Goal: Check status: Check status

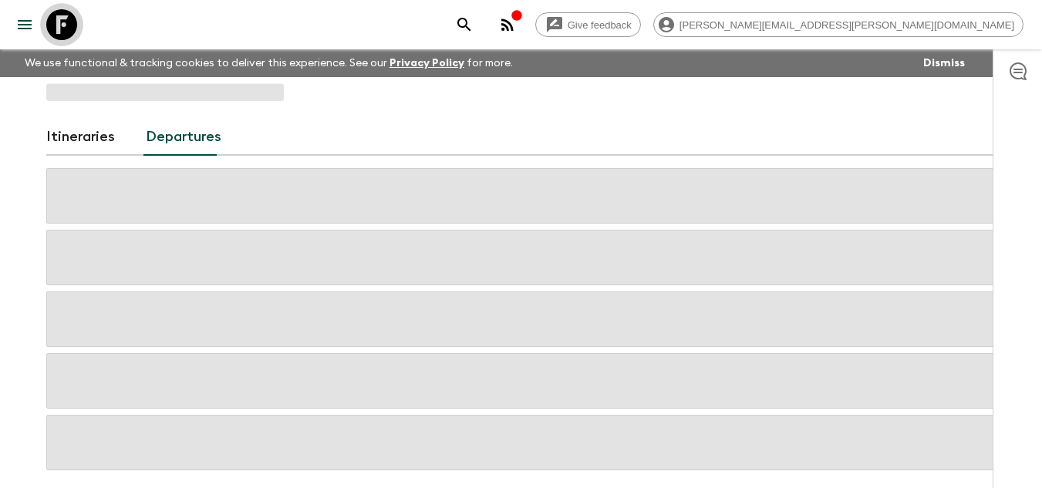
click at [59, 30] on icon at bounding box center [61, 24] width 31 height 31
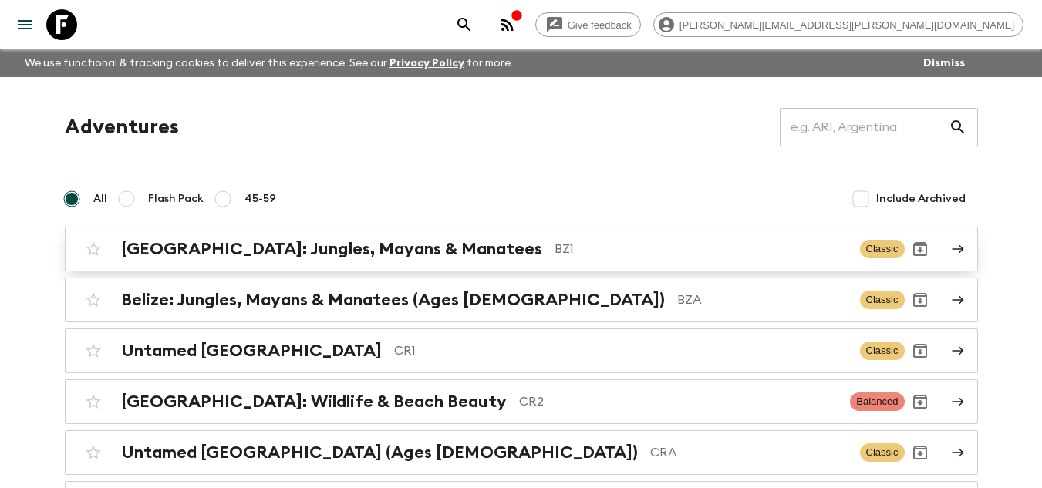
click at [554, 242] on p "BZ1" at bounding box center [700, 249] width 293 height 19
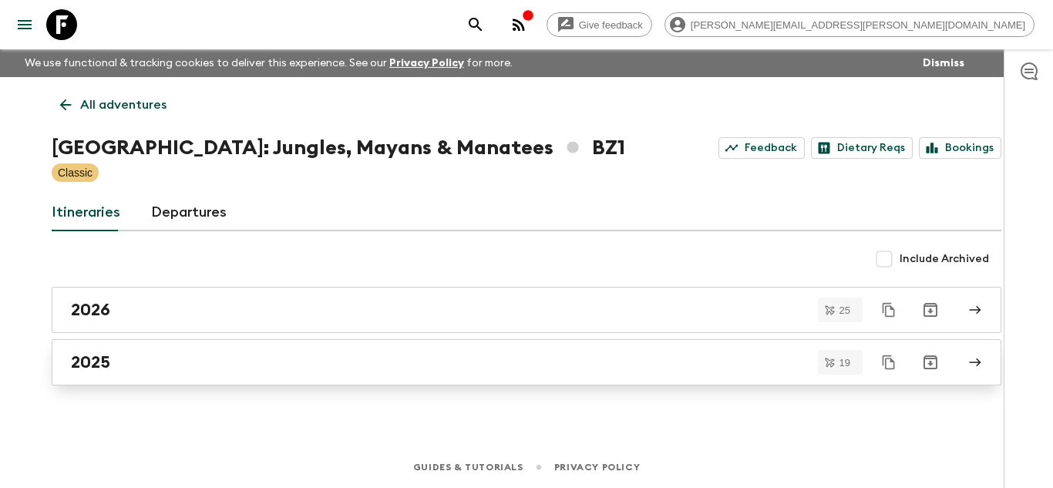
click at [252, 366] on div "2025" at bounding box center [512, 362] width 882 height 20
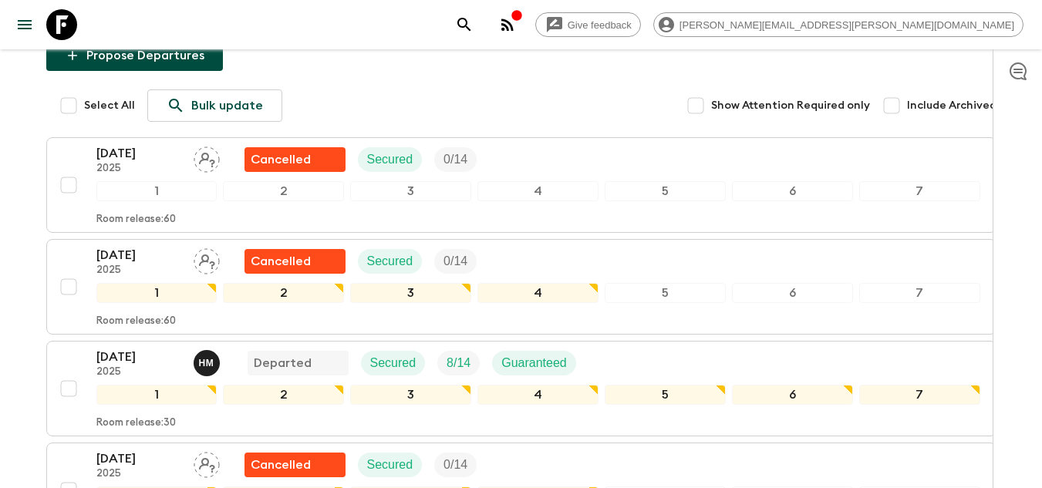
scroll to position [231, 0]
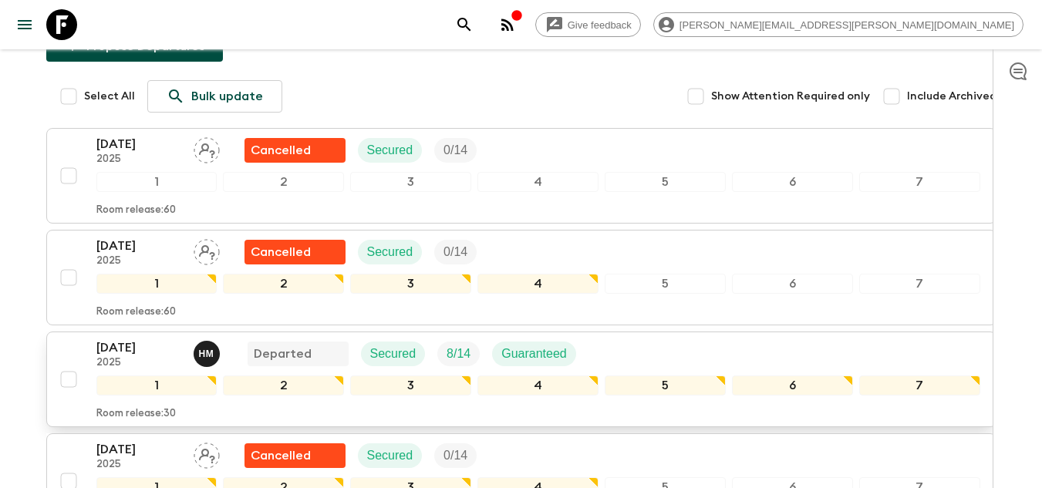
click at [99, 339] on p "23 Aug 2025" at bounding box center [138, 348] width 85 height 19
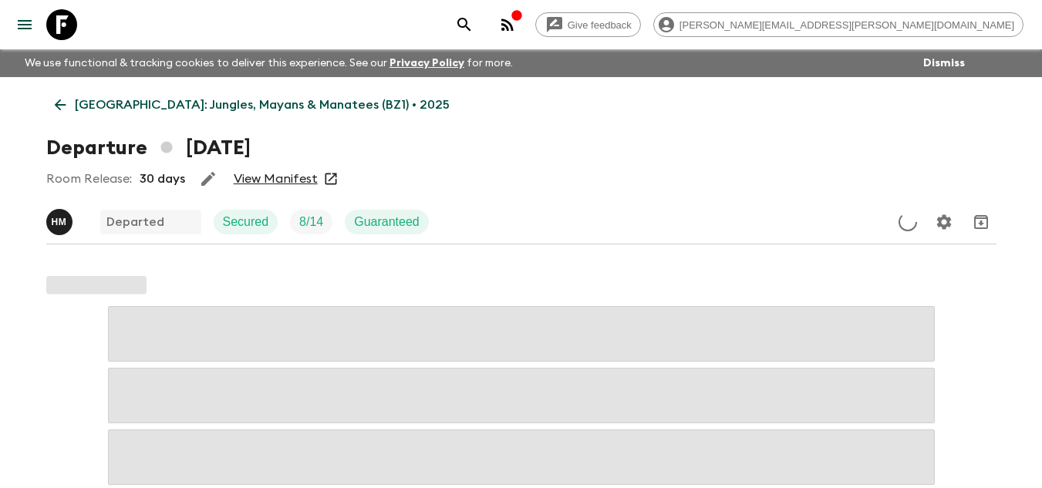
click at [296, 183] on link "View Manifest" at bounding box center [276, 178] width 84 height 15
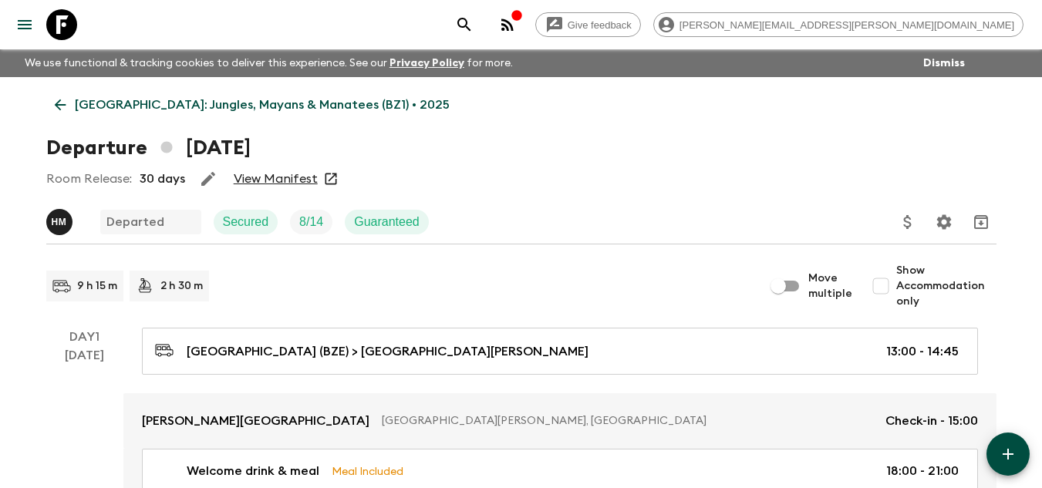
click at [67, 34] on icon at bounding box center [61, 24] width 31 height 31
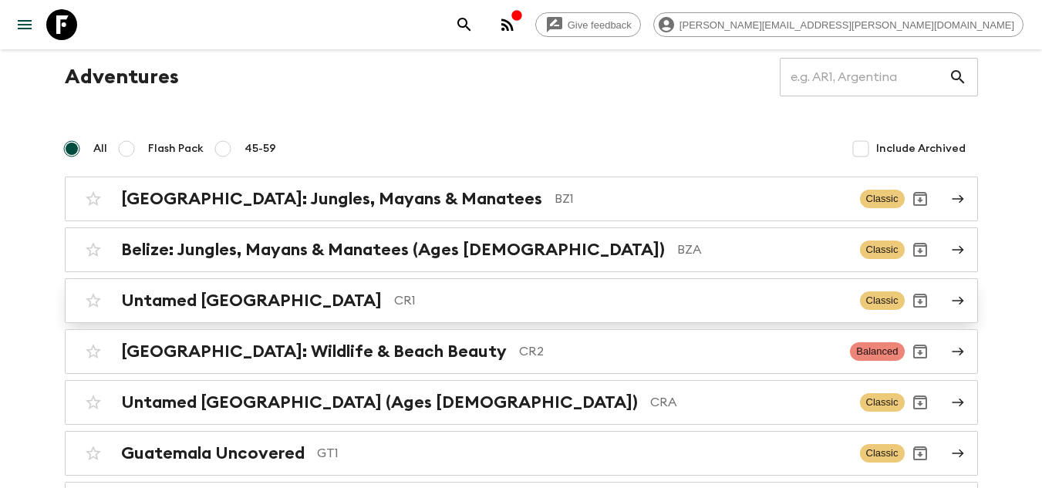
scroll to position [77, 0]
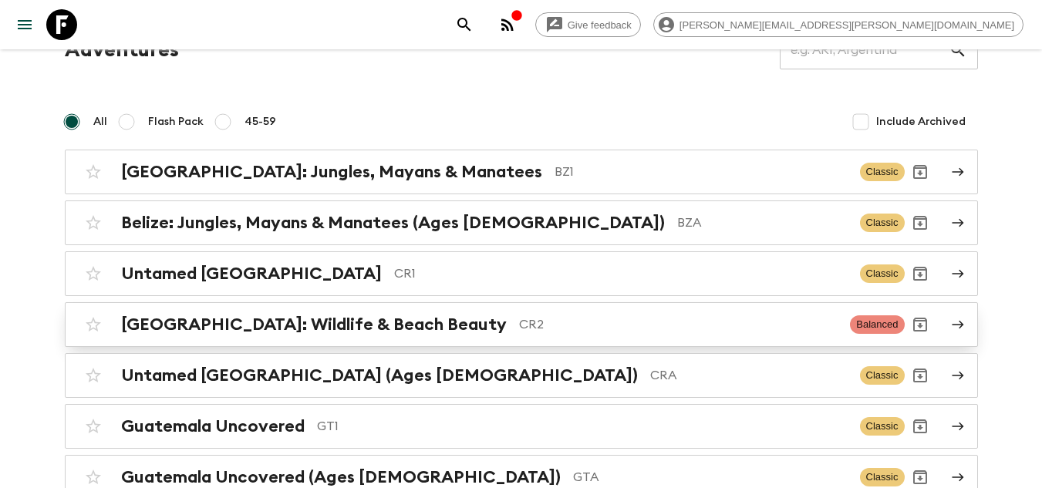
click at [519, 324] on p "CR2" at bounding box center [678, 324] width 319 height 19
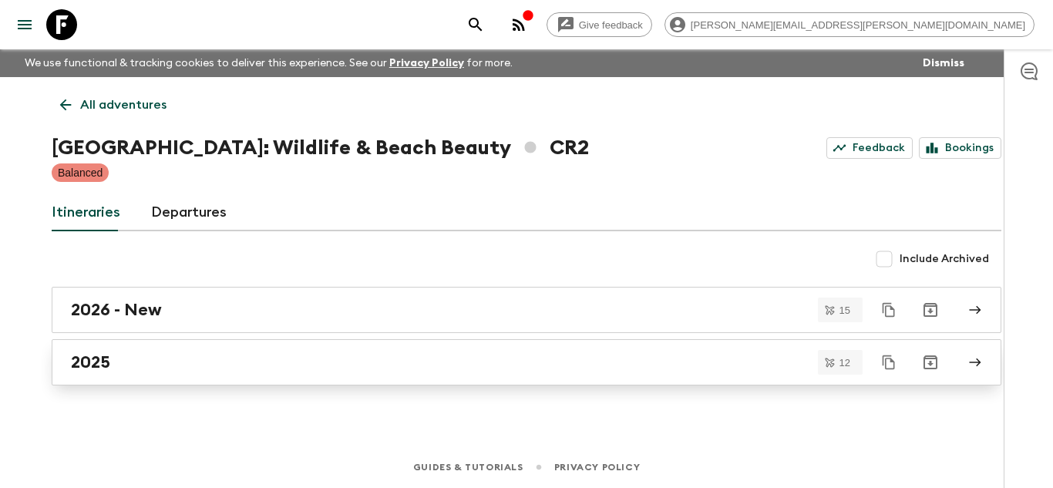
click at [308, 358] on div "2025" at bounding box center [512, 362] width 882 height 20
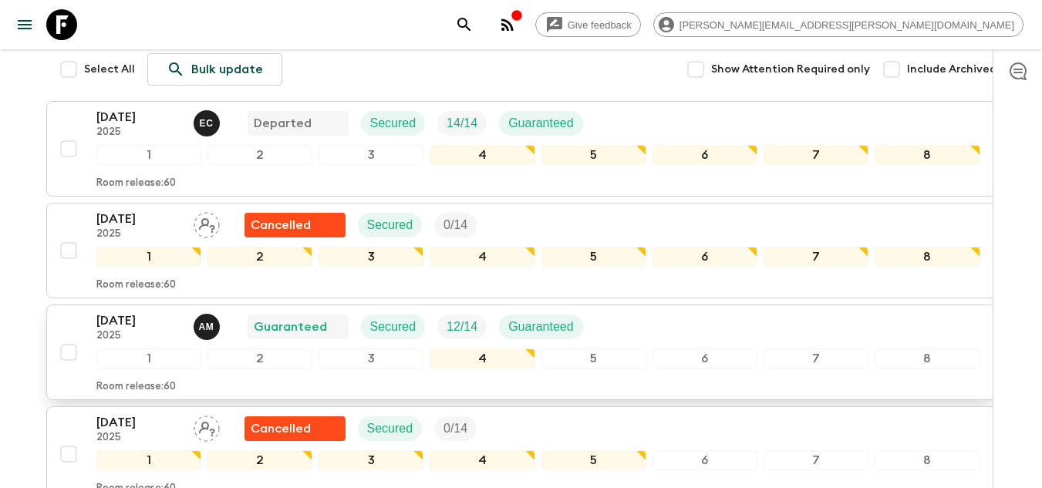
scroll to position [231, 0]
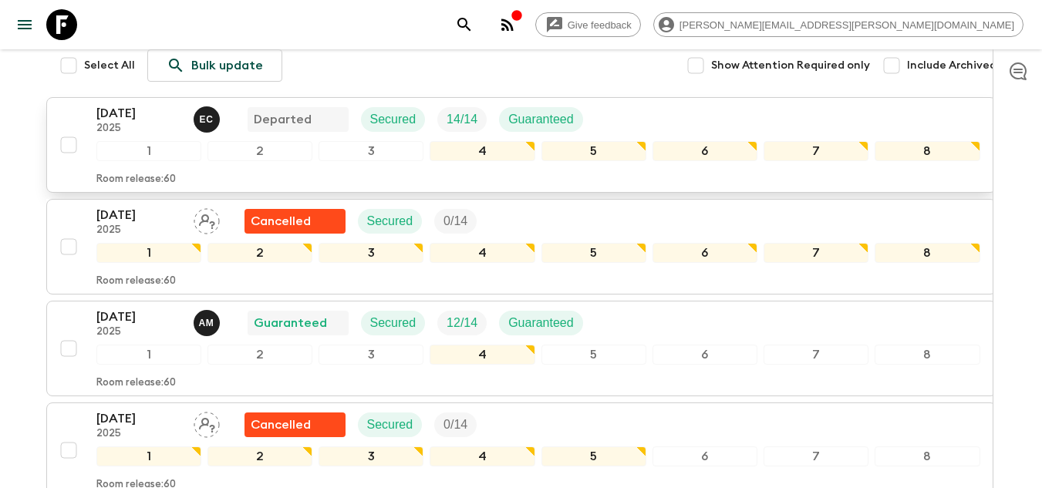
click at [53, 107] on div "24 Aug 2025 2025 E C Departed Secured 14 / 14 Guaranteed 1 2 3 4 5 6 7 8 Room r…" at bounding box center [516, 145] width 927 height 82
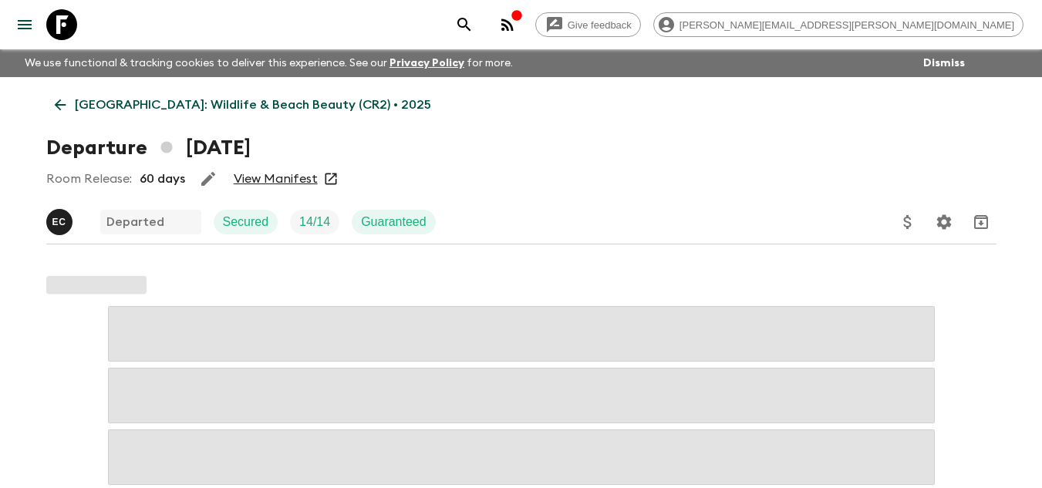
click at [244, 172] on div "Room Release: 60 days View Manifest" at bounding box center [521, 178] width 950 height 31
click at [246, 176] on link "View Manifest" at bounding box center [276, 178] width 84 height 15
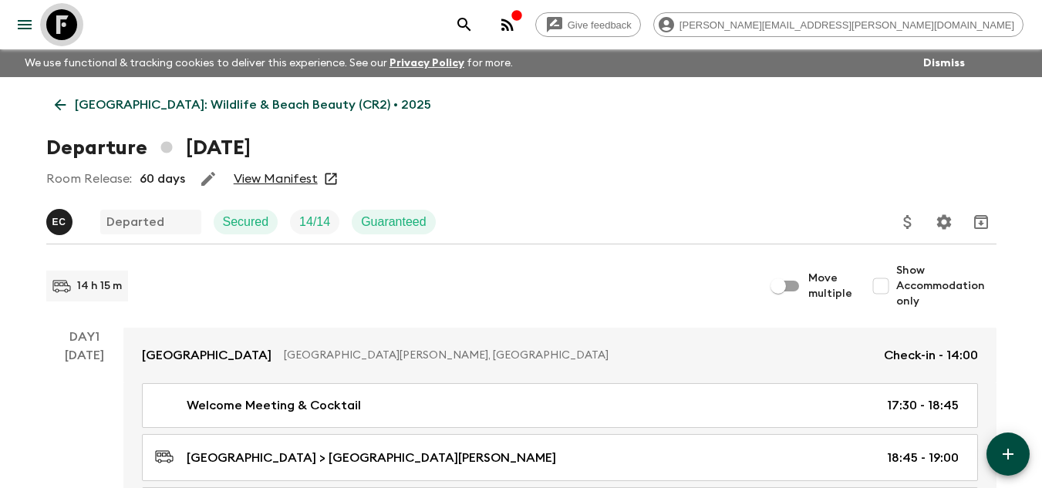
click at [49, 26] on icon at bounding box center [61, 24] width 31 height 31
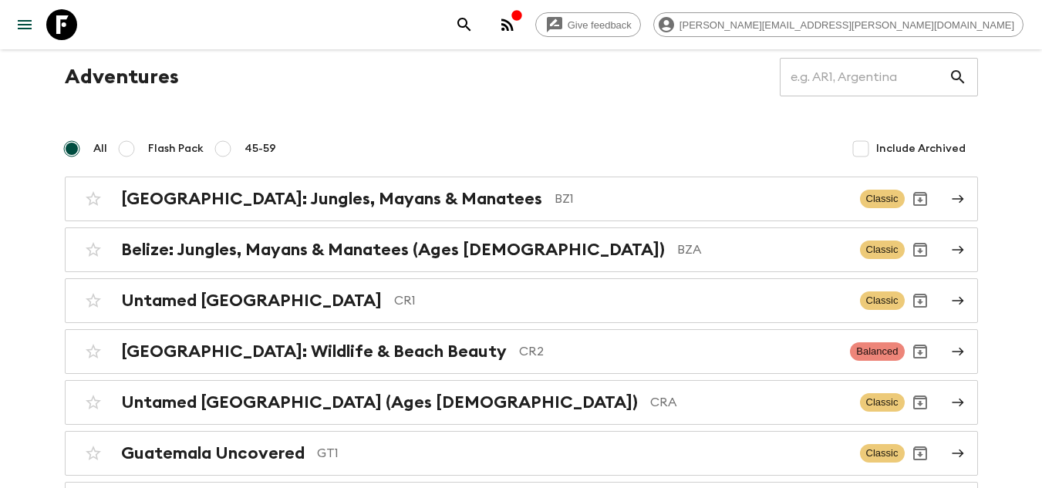
scroll to position [77, 0]
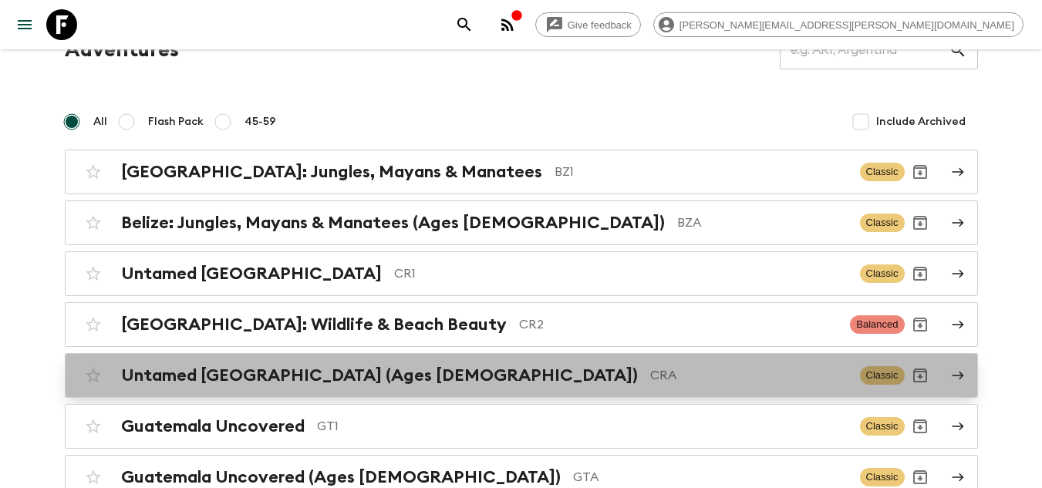
click at [650, 383] on p "CRA" at bounding box center [748, 375] width 197 height 19
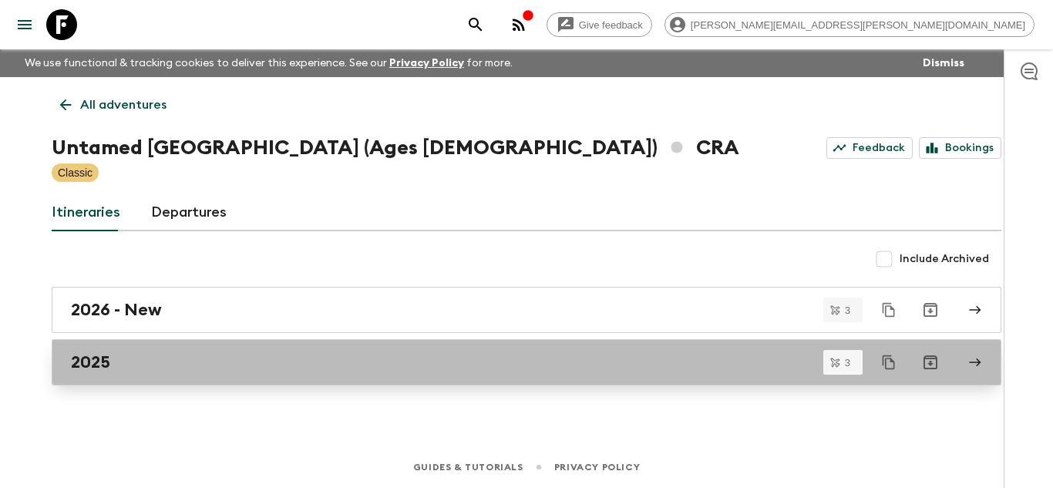
click at [399, 373] on link "2025" at bounding box center [527, 362] width 950 height 46
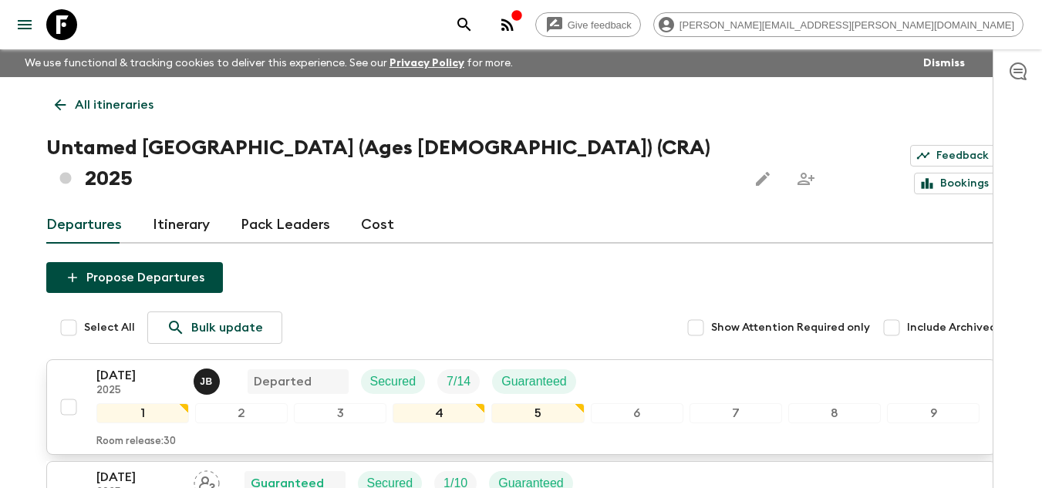
click at [93, 366] on div "21 Aug 2025 2025 J B Departed Secured 7 / 14 Guaranteed 1 2 3 4 5 6 7 8 9 Room …" at bounding box center [516, 407] width 927 height 82
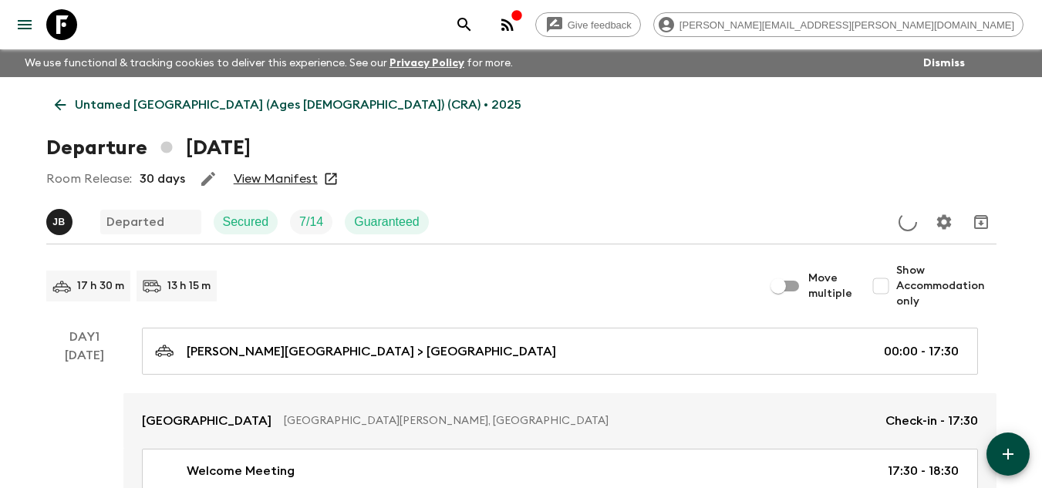
click at [248, 175] on link "View Manifest" at bounding box center [276, 178] width 84 height 15
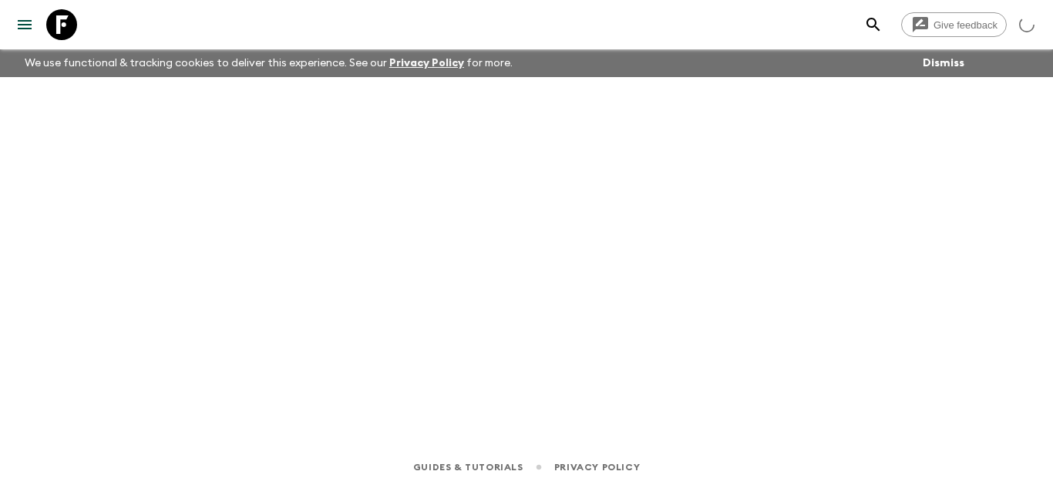
click at [77, 20] on link at bounding box center [61, 24] width 43 height 43
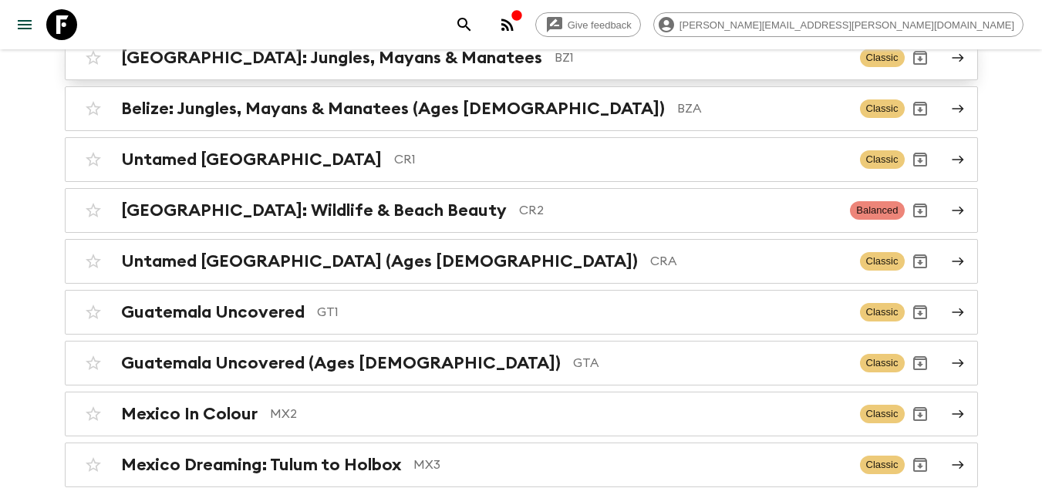
scroll to position [275, 0]
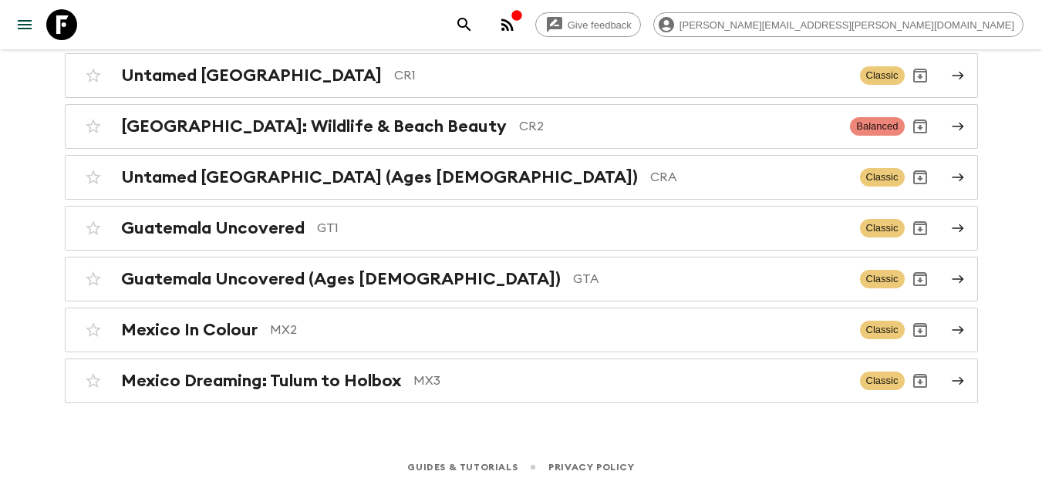
click at [305, 383] on h2 "Mexico Dreaming: Tulum to Holbox" at bounding box center [261, 381] width 280 height 20
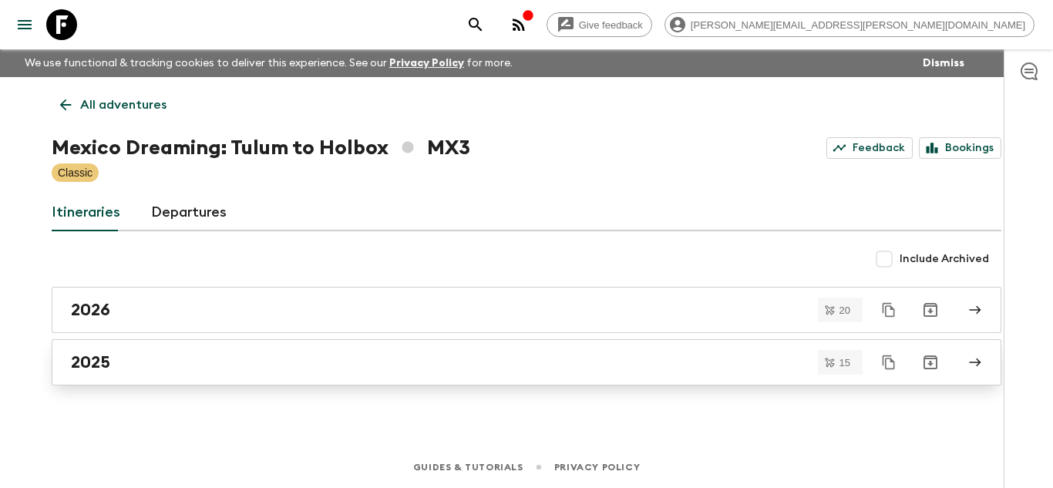
click at [232, 372] on div "2025" at bounding box center [512, 362] width 882 height 20
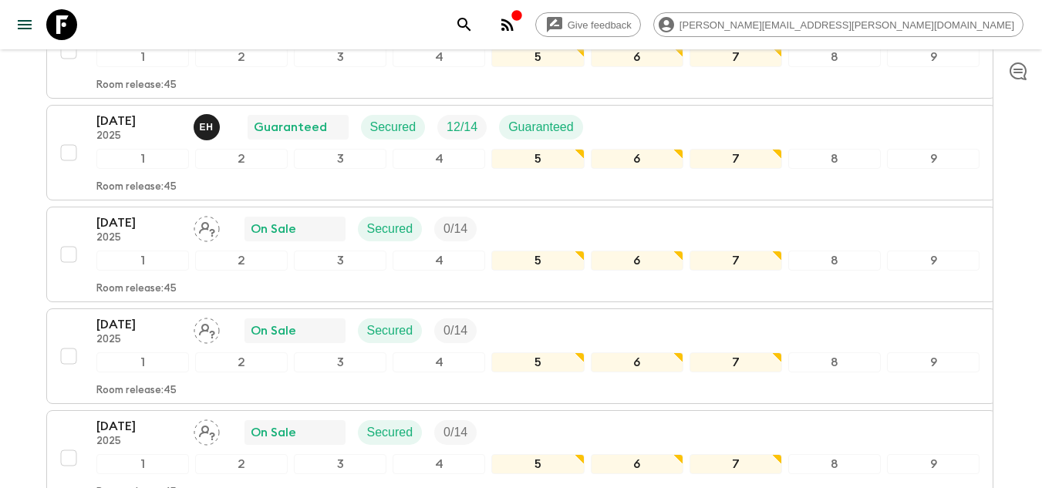
scroll to position [771, 0]
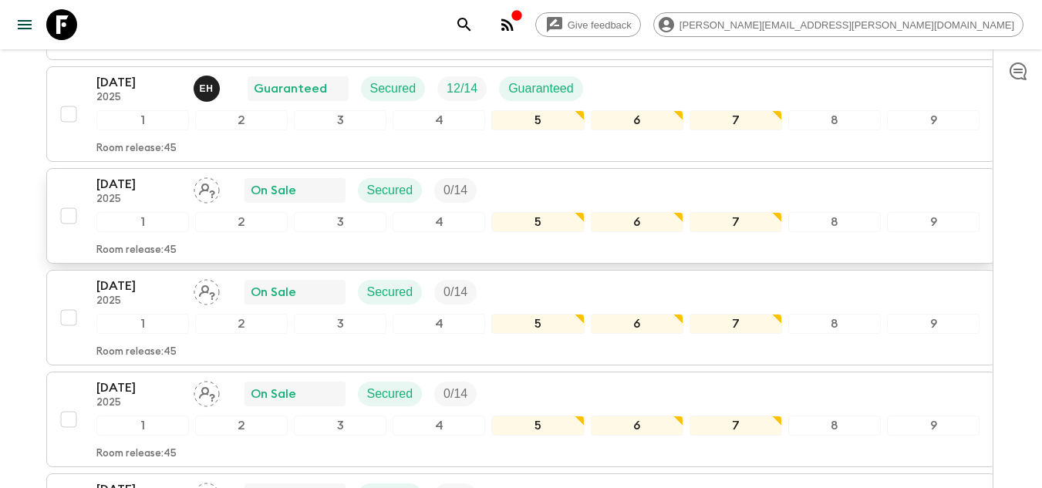
click at [555, 184] on div "[DATE] 2025 On Sale Secured 0 / 14" at bounding box center [538, 190] width 884 height 31
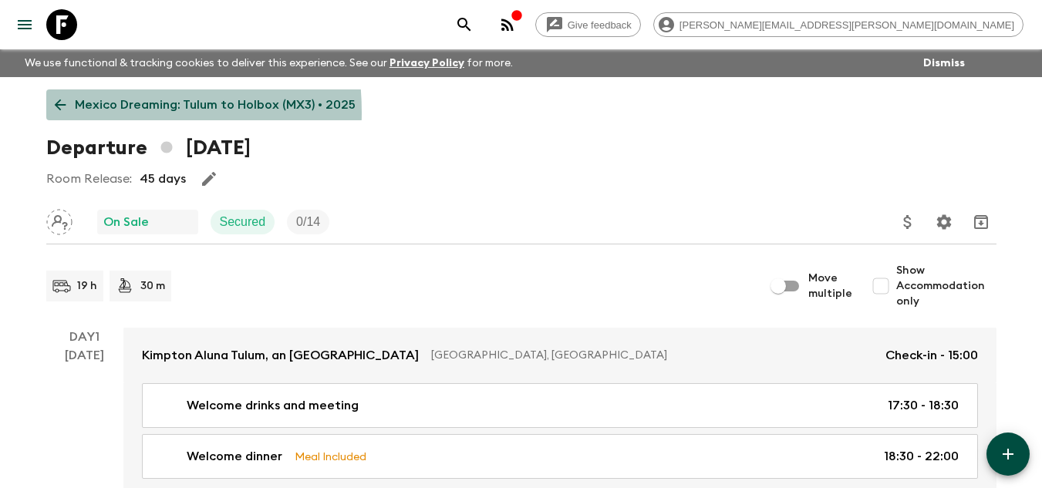
click at [59, 113] on icon at bounding box center [60, 104] width 17 height 17
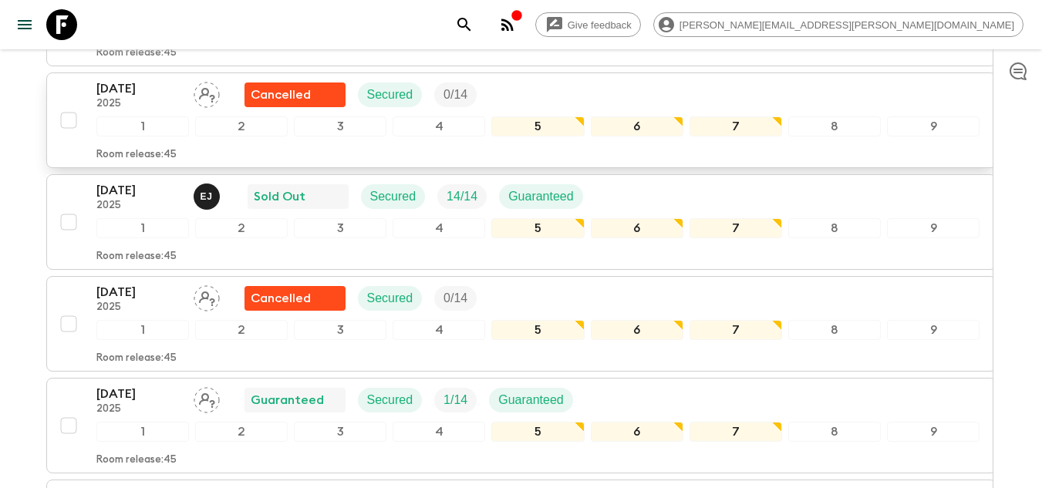
scroll to position [463, 0]
